Goal: Navigation & Orientation: Understand site structure

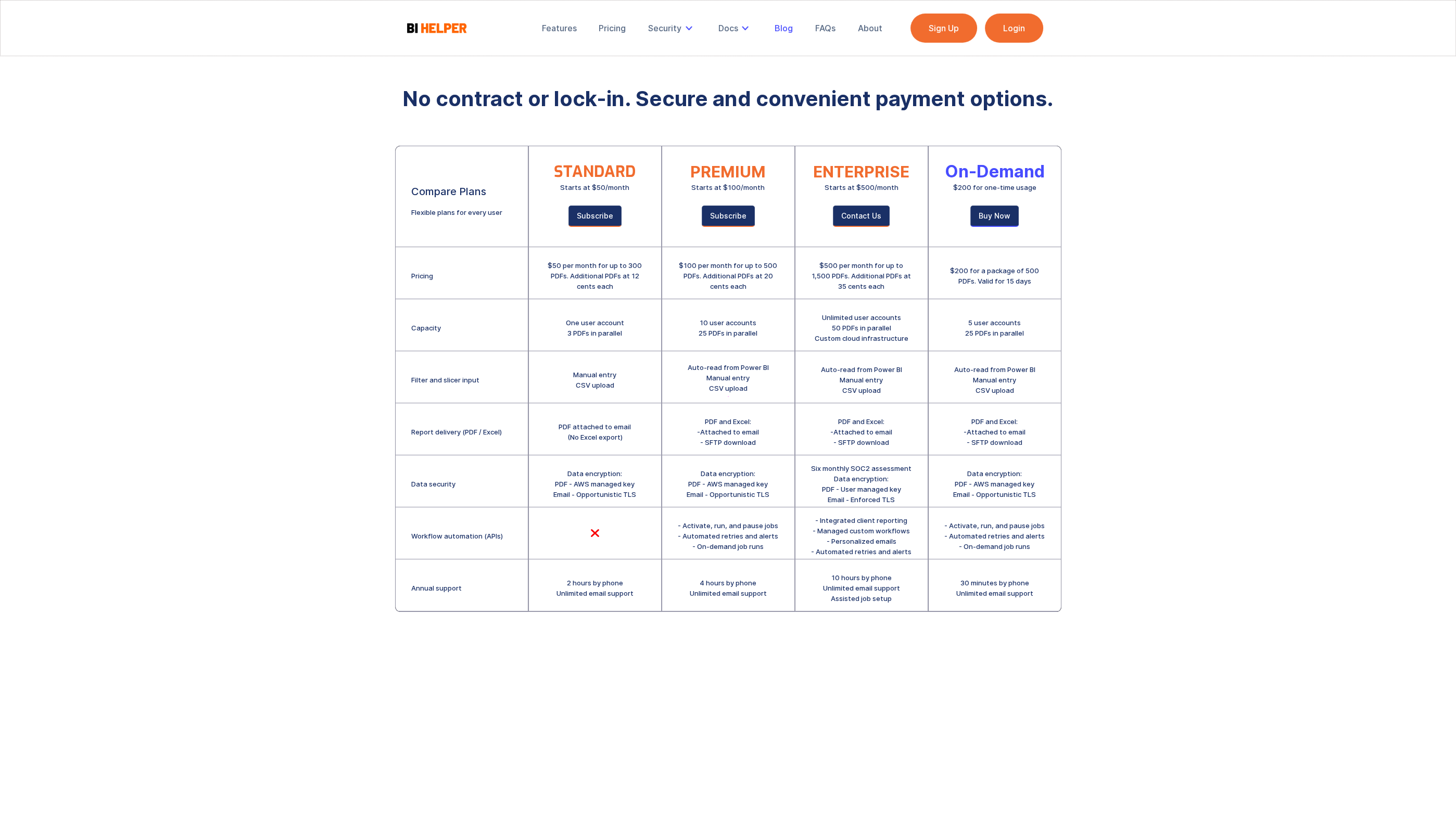
click at [785, 27] on div "Blog" at bounding box center [784, 28] width 18 height 10
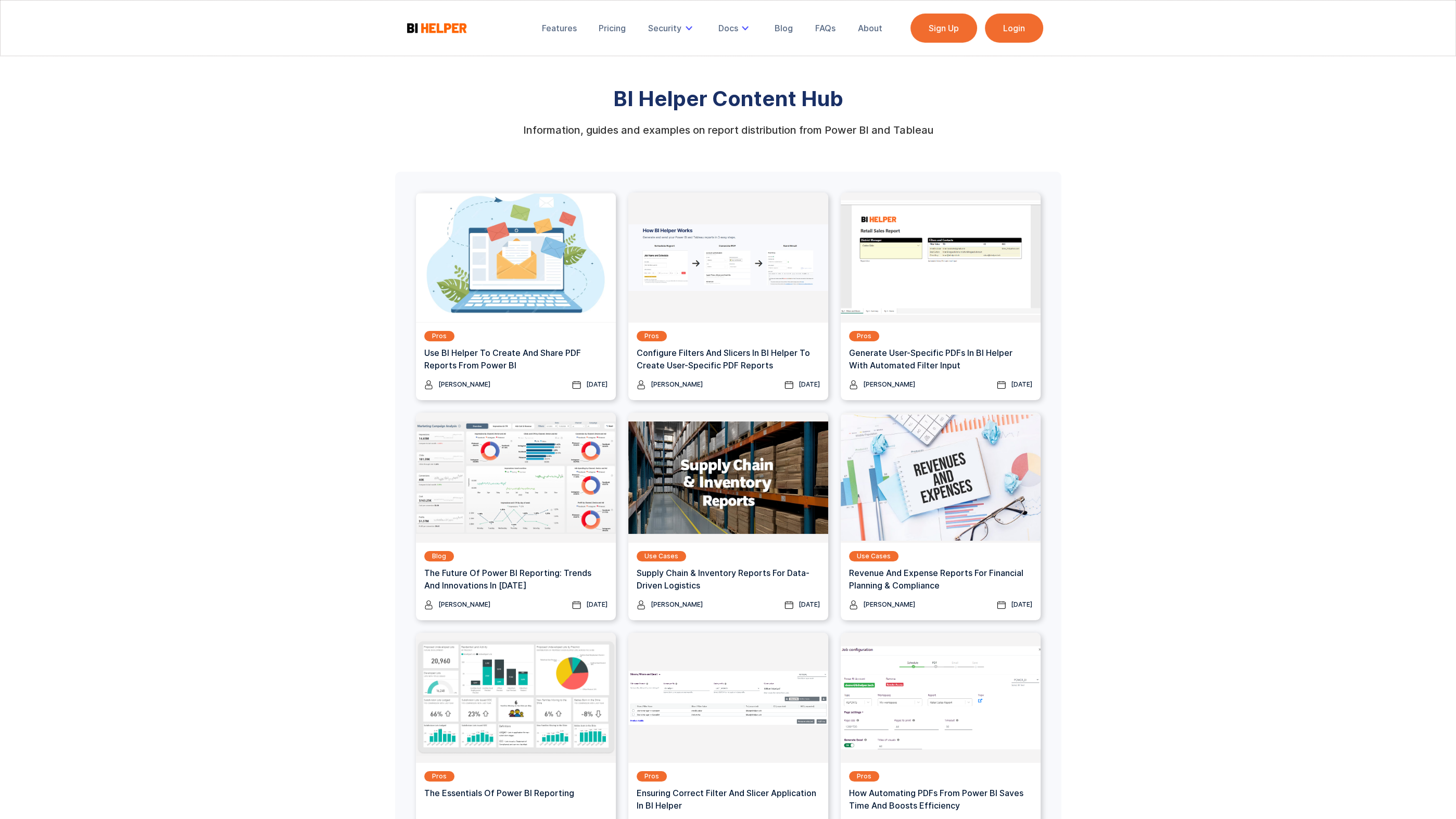
click at [876, 42] on div "Features Pricing Security Secure Email Delivery Docs Product Guide Privacy [PER…" at bounding box center [712, 28] width 355 height 29
click at [872, 30] on div "About" at bounding box center [869, 28] width 25 height 10
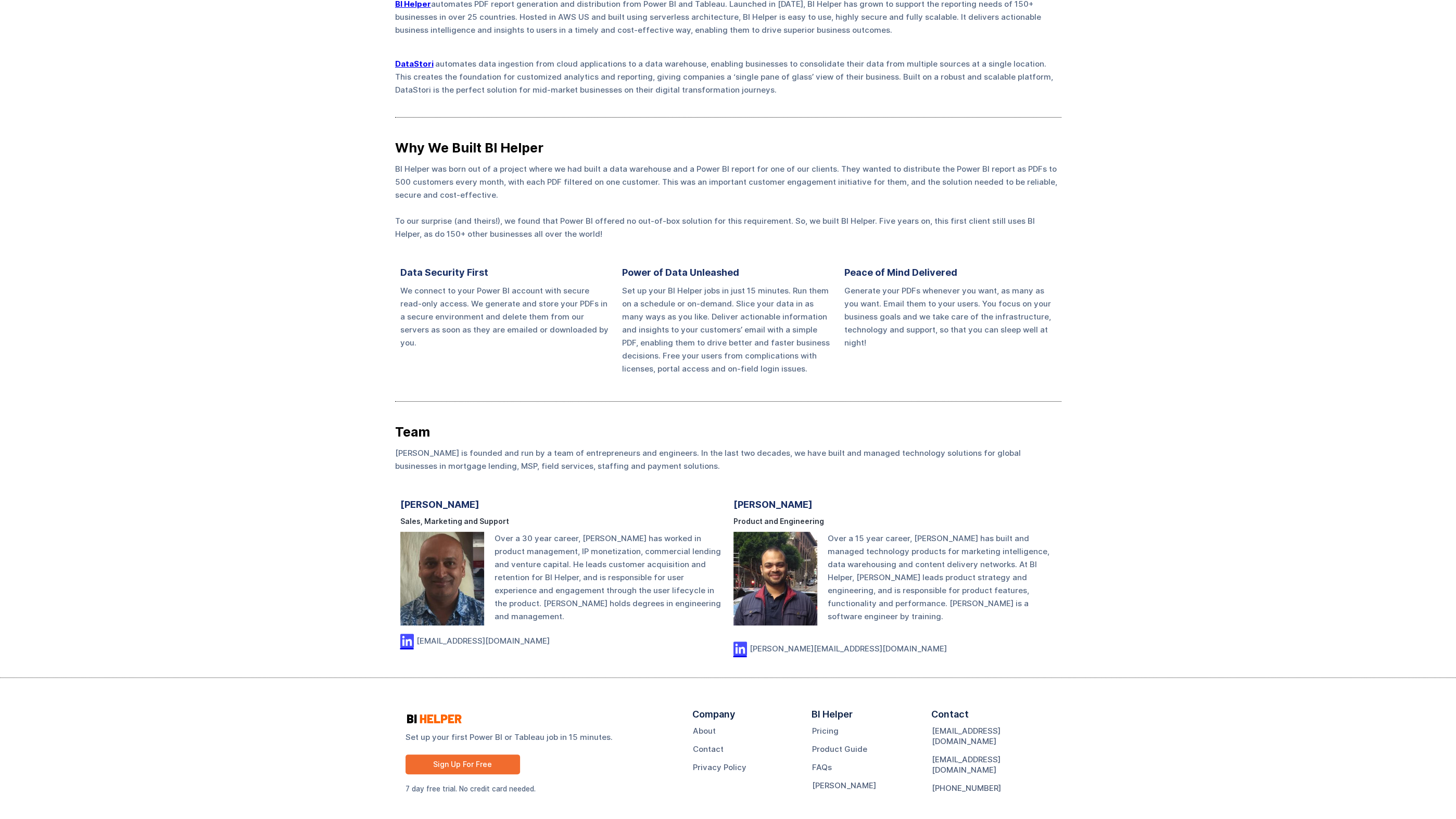
scroll to position [68, 0]
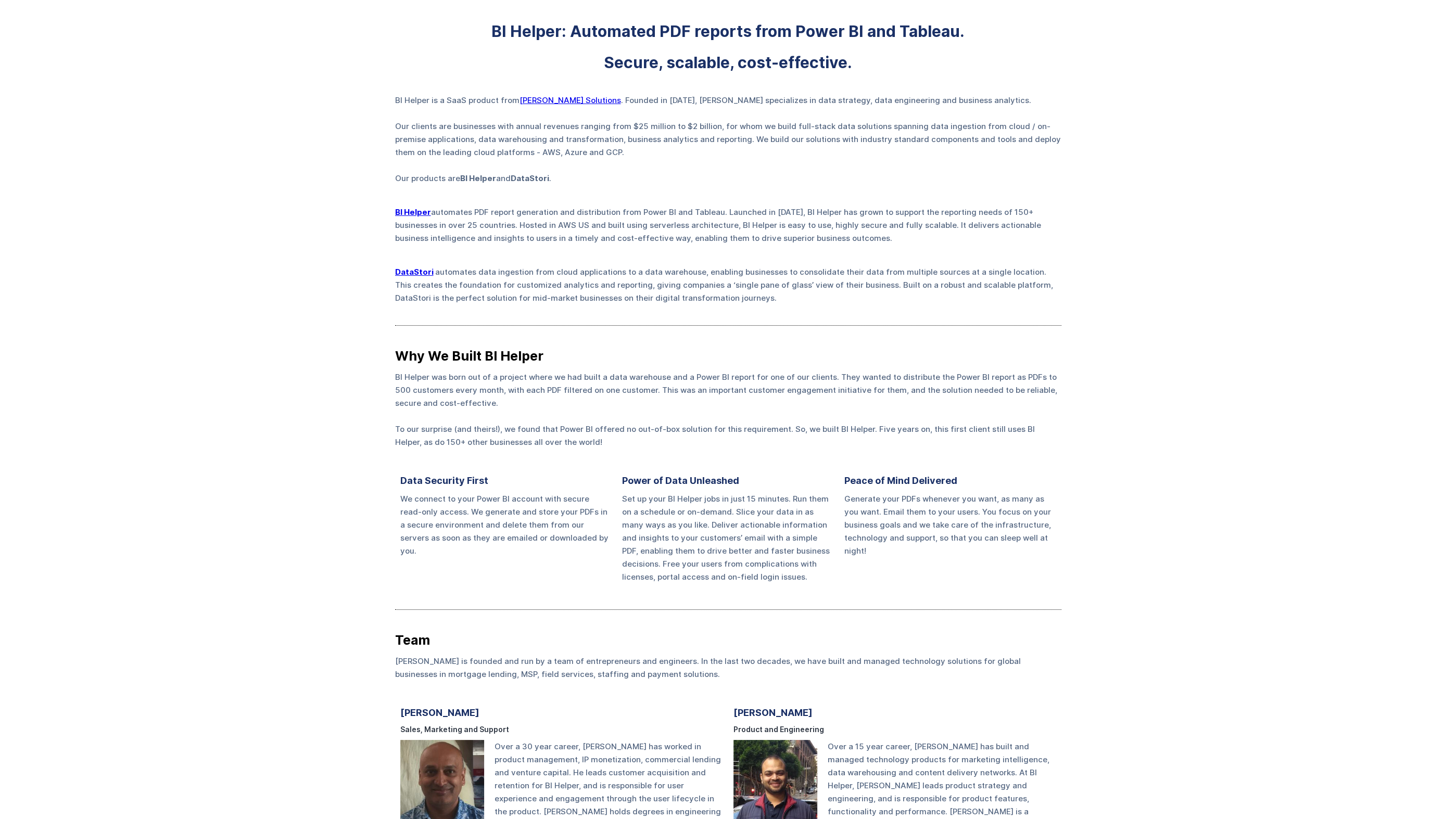
click at [410, 268] on strong "DataStori" at bounding box center [414, 272] width 39 height 10
